Goal: Information Seeking & Learning: Learn about a topic

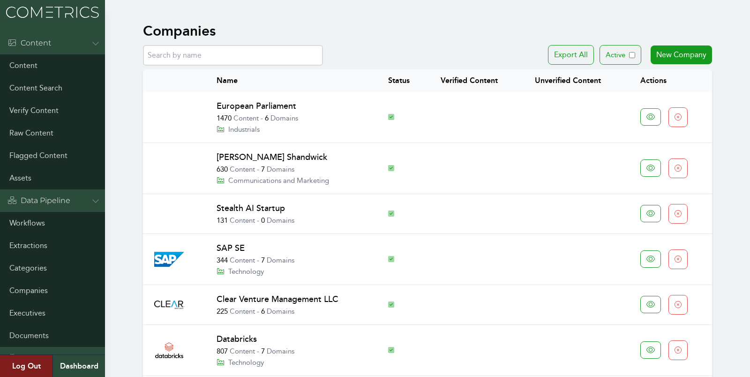
click at [261, 60] on input "text" at bounding box center [233, 55] width 180 height 21
type input "stagwell"
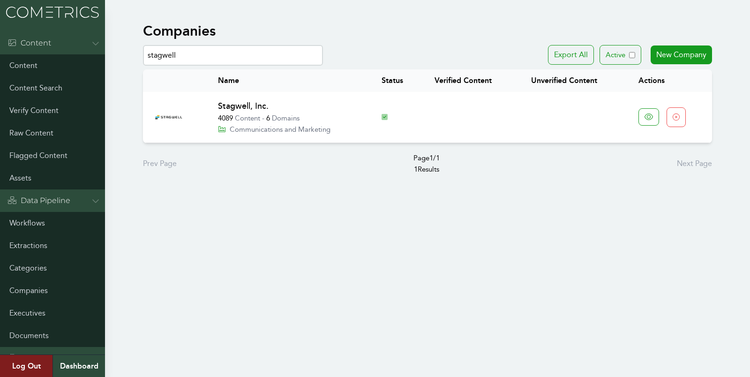
click at [259, 106] on link "Stagwell, Inc." at bounding box center [243, 106] width 51 height 10
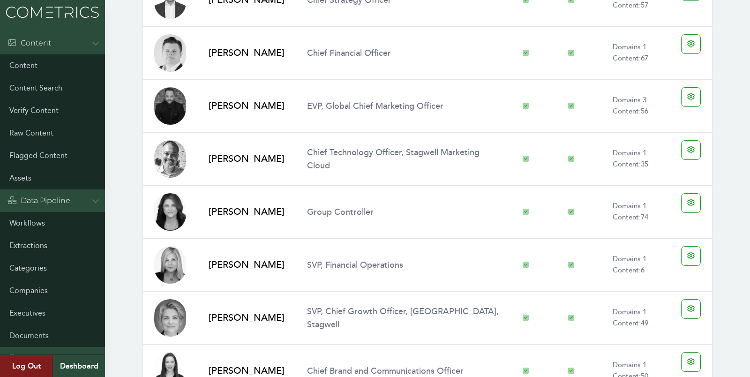
scroll to position [2276, 0]
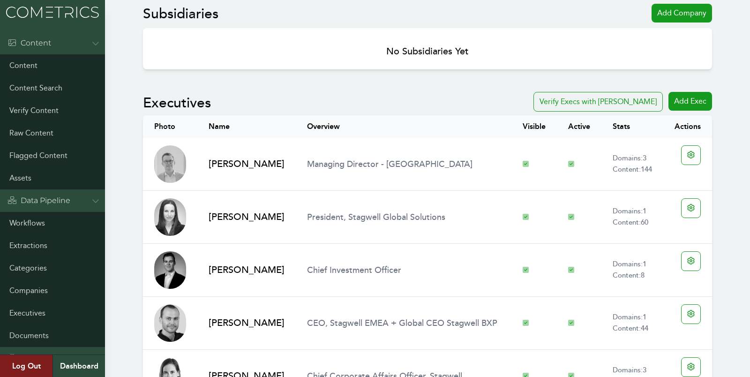
scroll to position [834, 0]
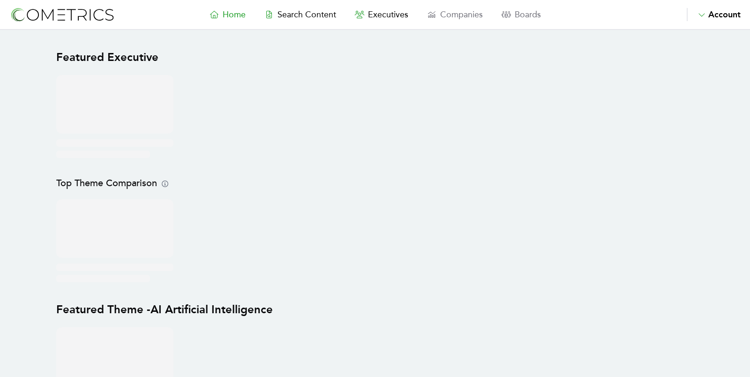
click at [380, 25] on nav "Home Search Content Executives Companies Boards Saved Alerts Nominate Account A…" at bounding box center [375, 15] width 750 height 30
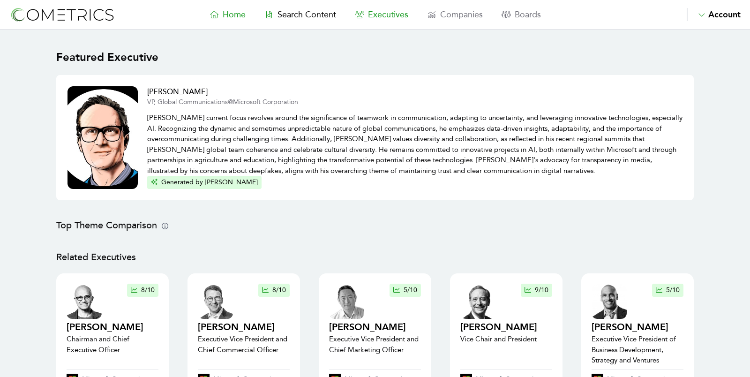
click at [374, 13] on span "Executives" at bounding box center [388, 14] width 40 height 10
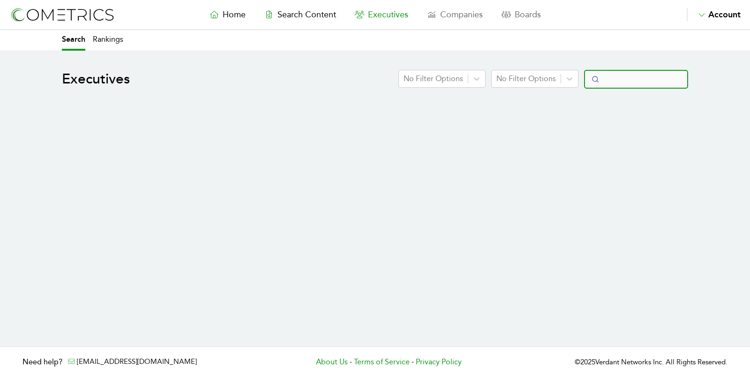
click at [636, 79] on input "Search" at bounding box center [636, 79] width 104 height 19
select select "50"
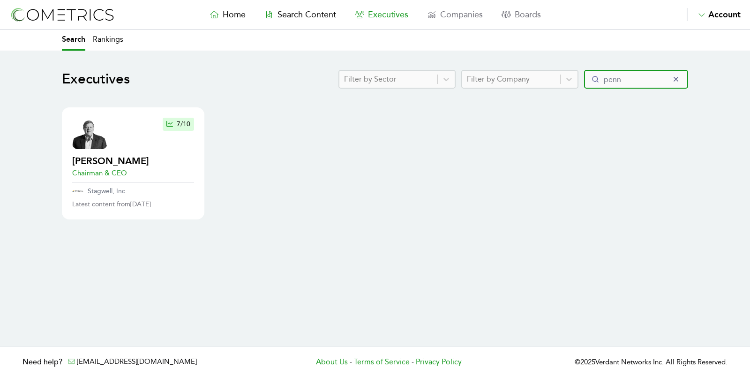
type input "penn"
click at [96, 148] on div at bounding box center [89, 135] width 35 height 35
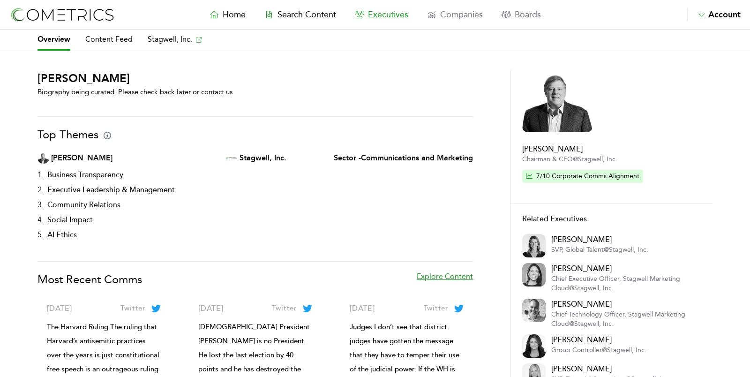
scroll to position [112, 0]
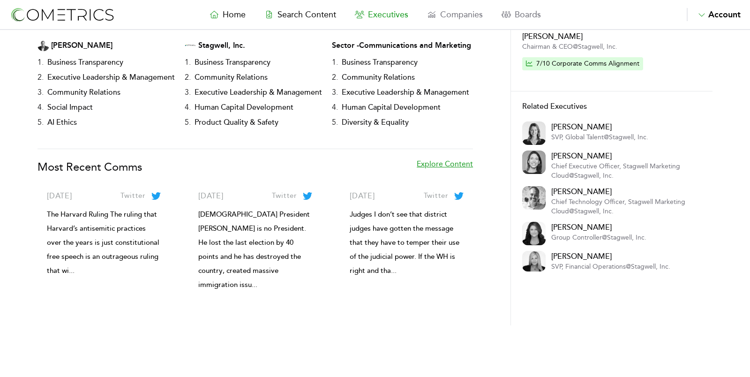
click at [466, 165] on link "Explore Content" at bounding box center [445, 171] width 56 height 26
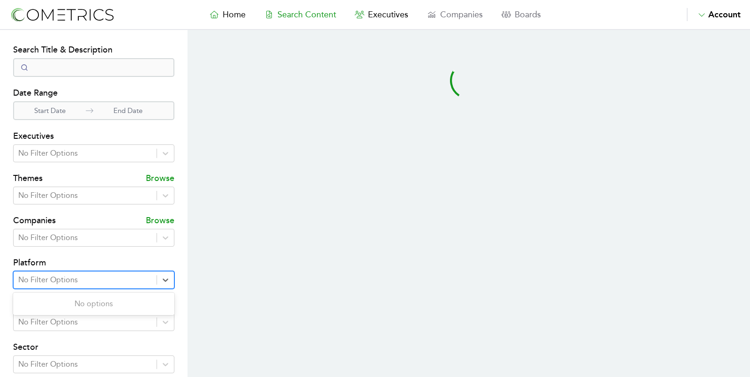
click at [59, 275] on div at bounding box center [85, 279] width 134 height 13
select select "50"
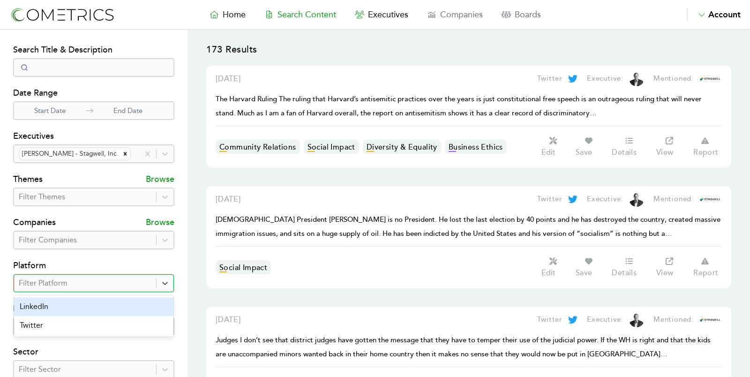
click at [73, 310] on div "LinkedIn" at bounding box center [93, 306] width 159 height 19
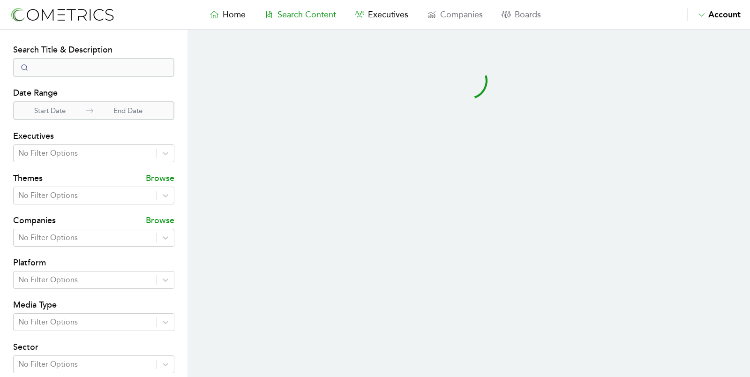
select select "50"
